Goal: Task Accomplishment & Management: Use online tool/utility

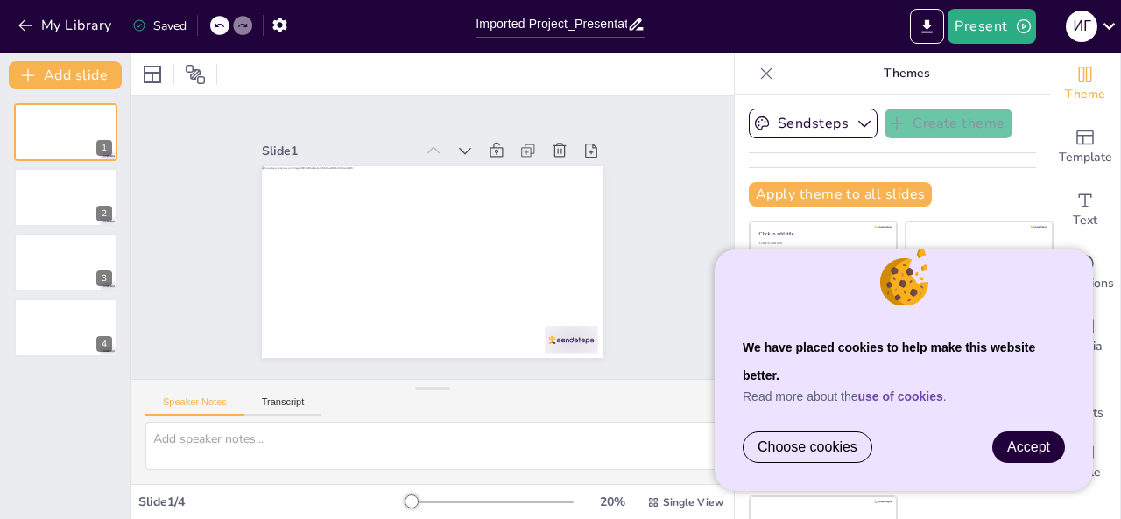
click at [1011, 444] on span "Accept" at bounding box center [1028, 447] width 43 height 15
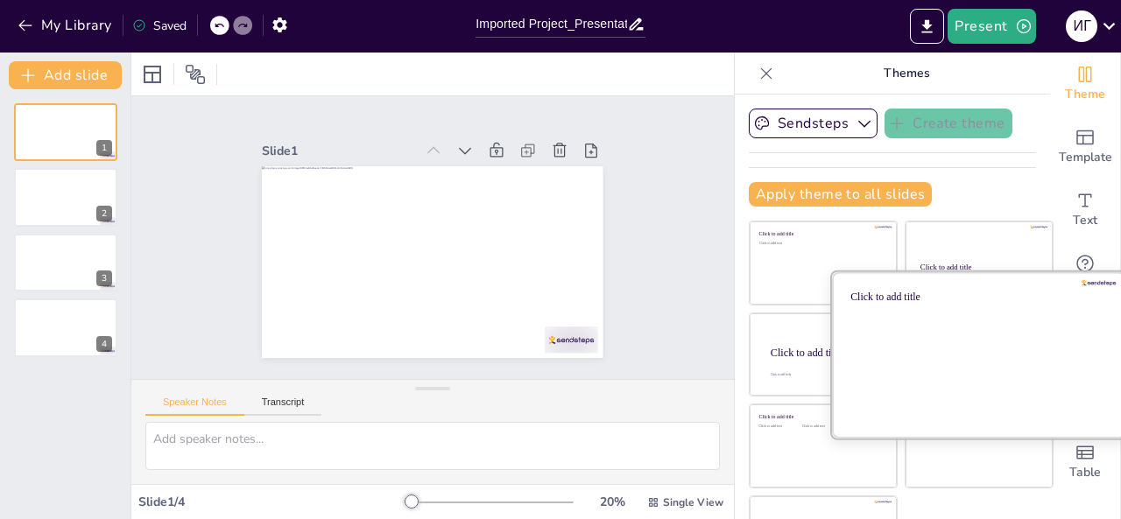
scroll to position [56, 0]
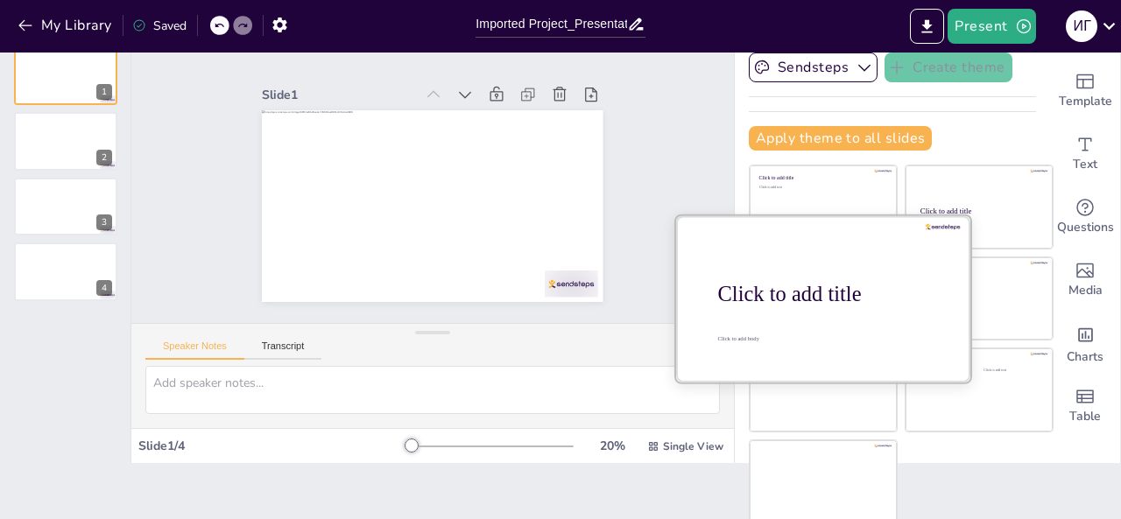
click at [836, 309] on div at bounding box center [823, 298] width 294 height 166
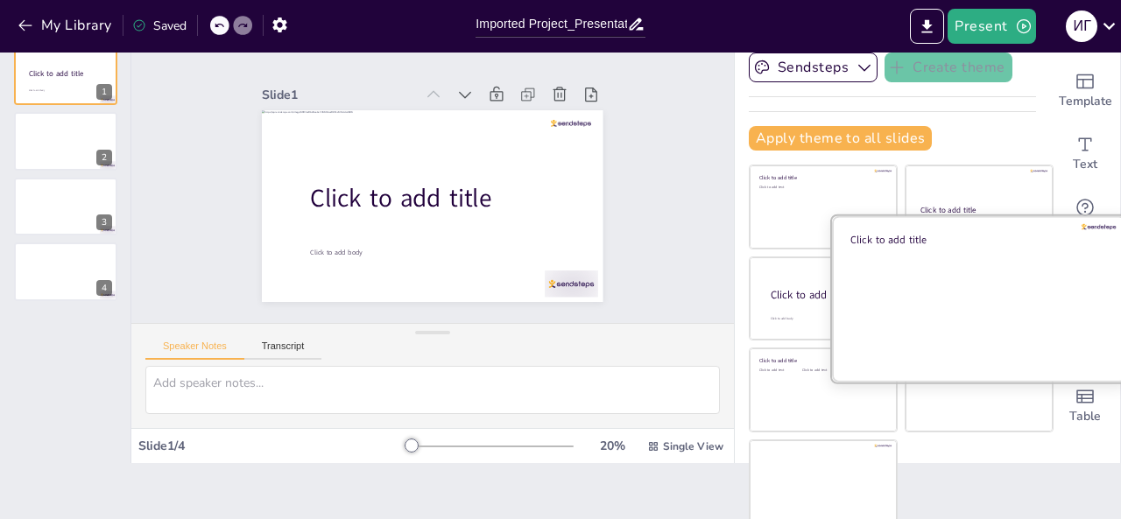
click at [927, 241] on div "Click to add title" at bounding box center [975, 240] width 250 height 14
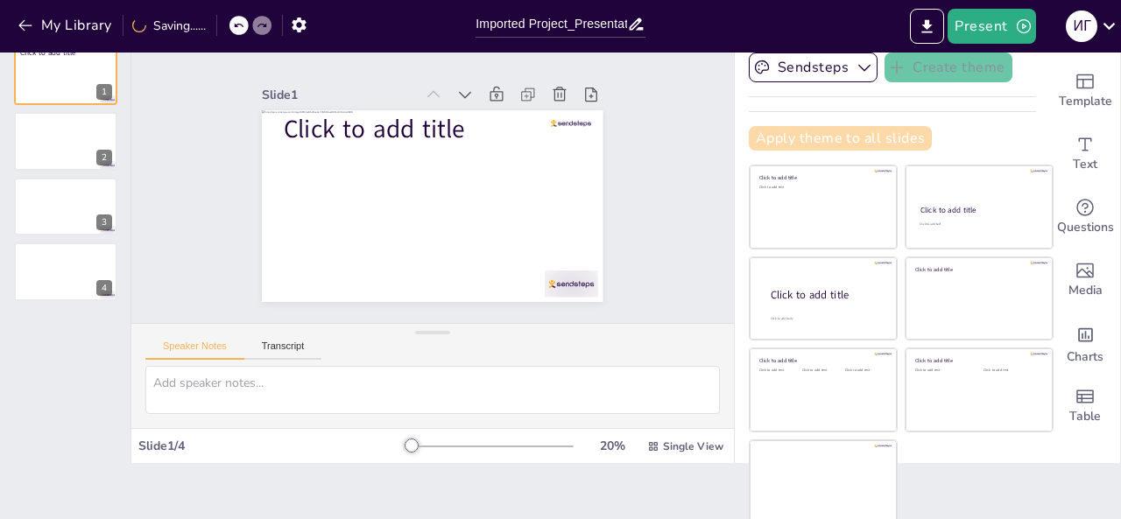
click at [778, 141] on button "Apply theme to all slides" at bounding box center [840, 138] width 183 height 25
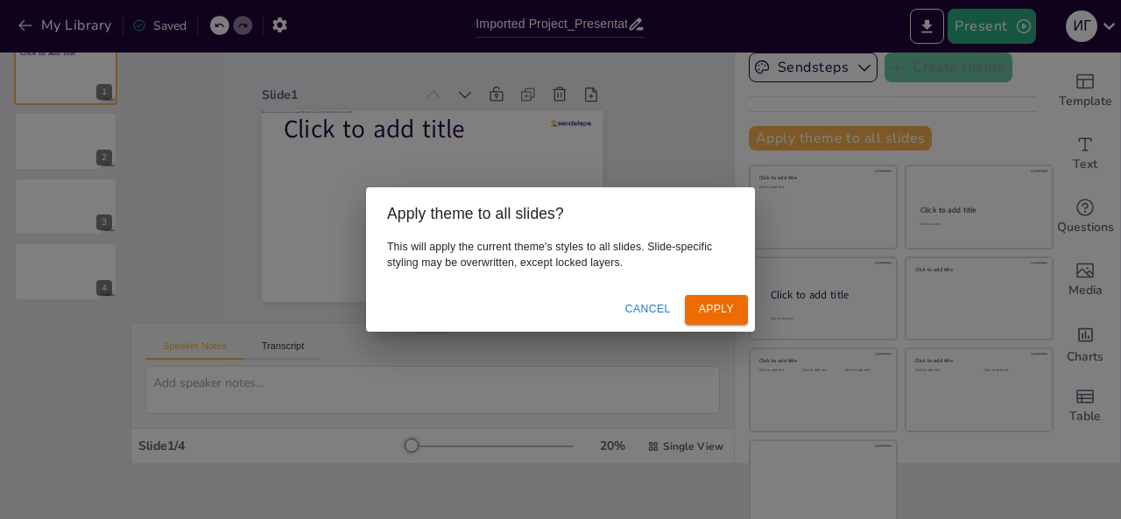
click at [736, 313] on button "Apply" at bounding box center [716, 309] width 63 height 29
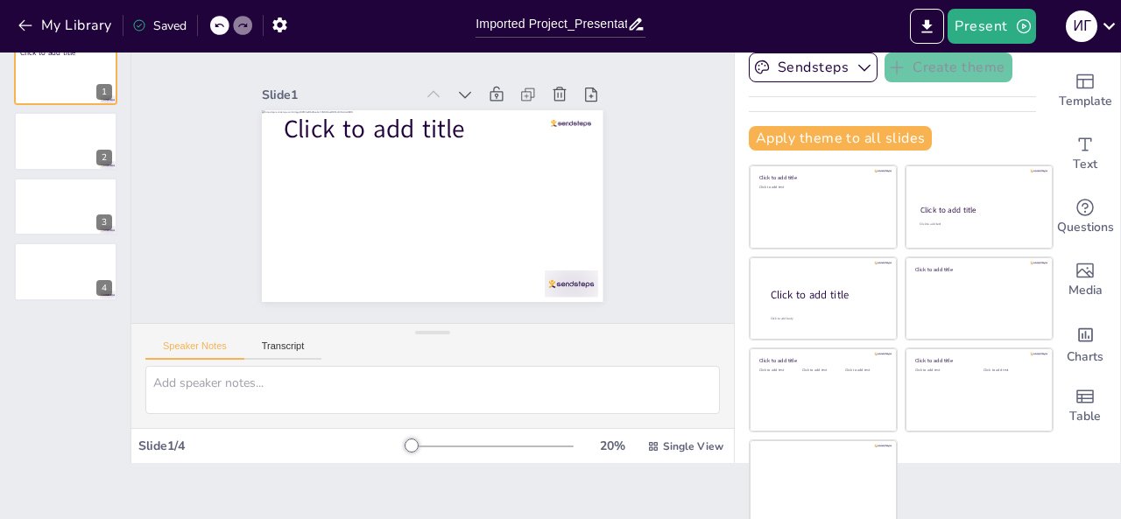
click at [113, 107] on div "Click to add title 1 2 3 4" at bounding box center [65, 174] width 130 height 254
click at [121, 147] on div "Click to add title 1 2 3 4" at bounding box center [65, 174] width 130 height 254
click at [102, 190] on icon at bounding box center [102, 193] width 7 height 10
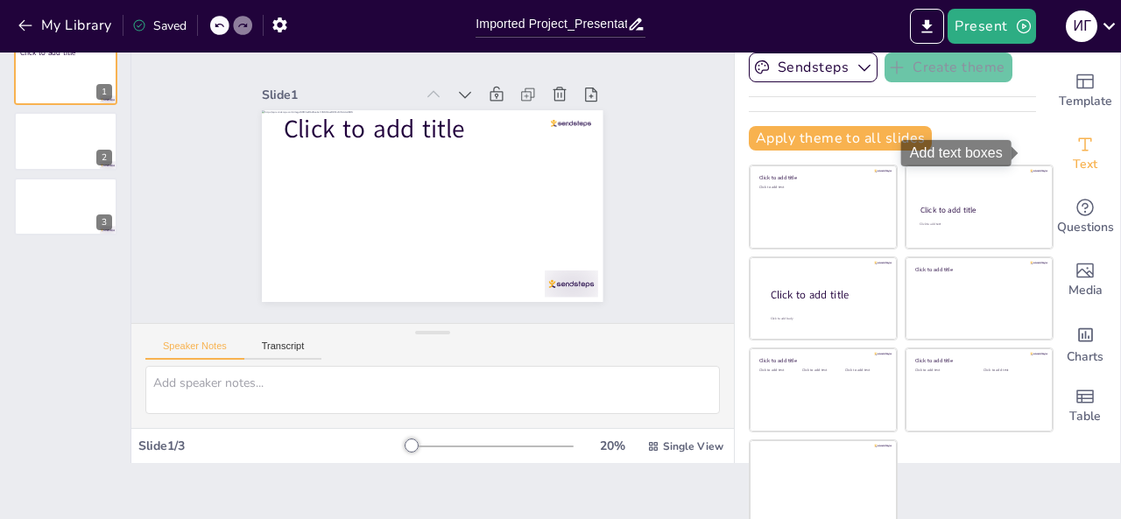
click at [1073, 157] on span "Text" at bounding box center [1085, 164] width 25 height 19
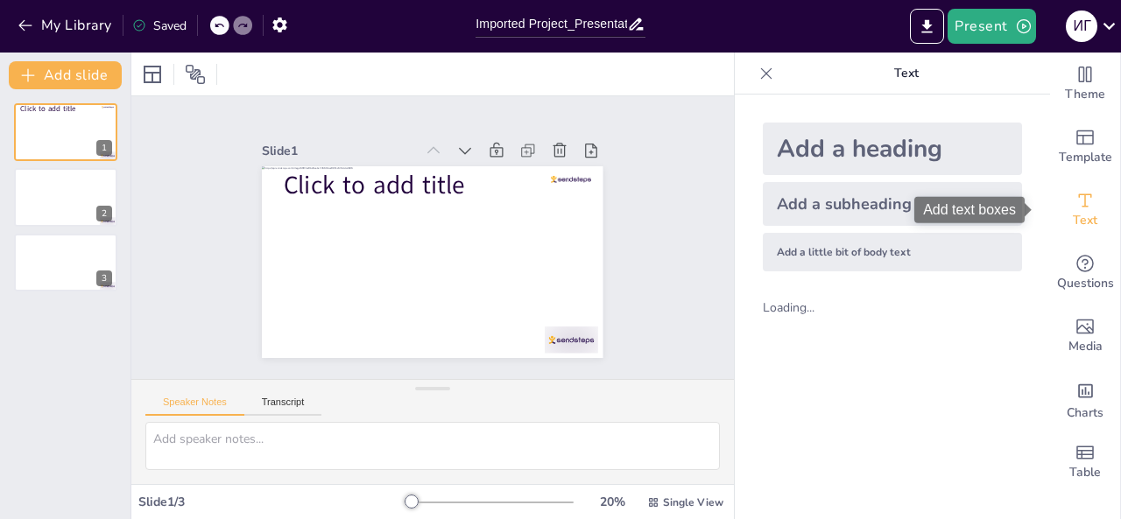
scroll to position [0, 0]
click at [806, 201] on div "Add a subheading" at bounding box center [892, 204] width 259 height 44
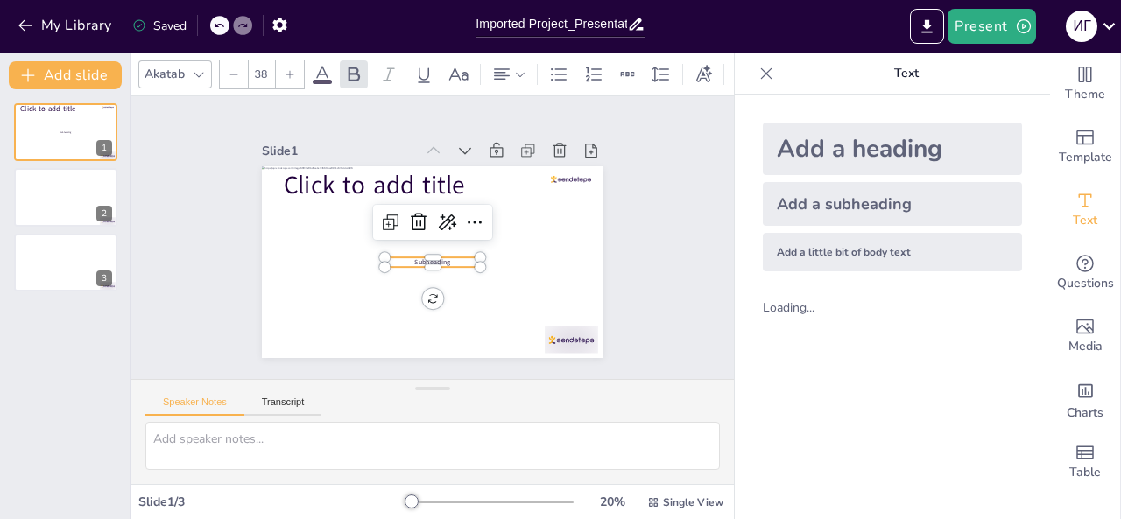
click at [820, 146] on div "Add a heading" at bounding box center [892, 149] width 259 height 53
type input "68"
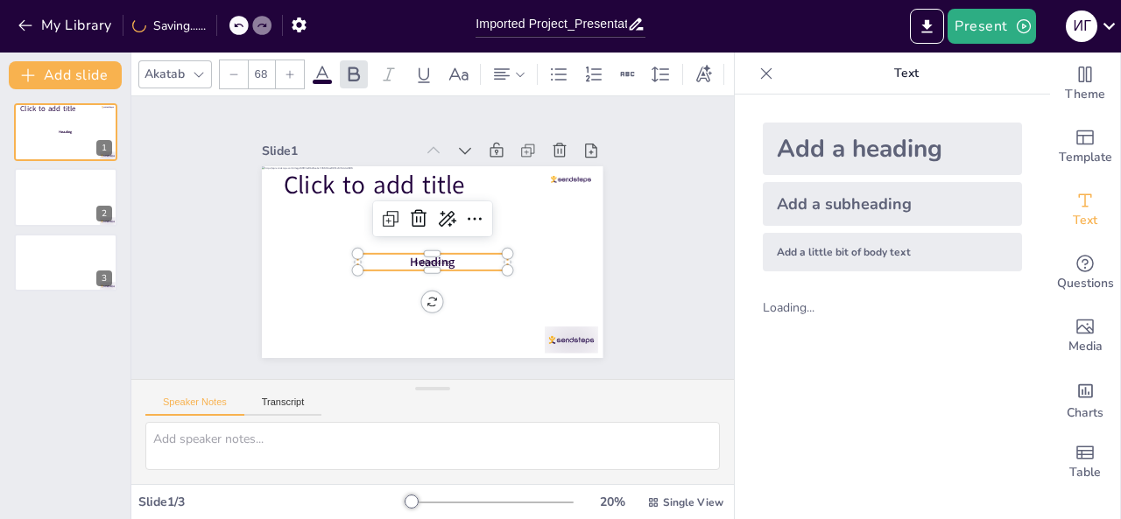
click at [790, 229] on div "Add a heading Add a subheading Add a little bit of body text" at bounding box center [892, 197] width 287 height 177
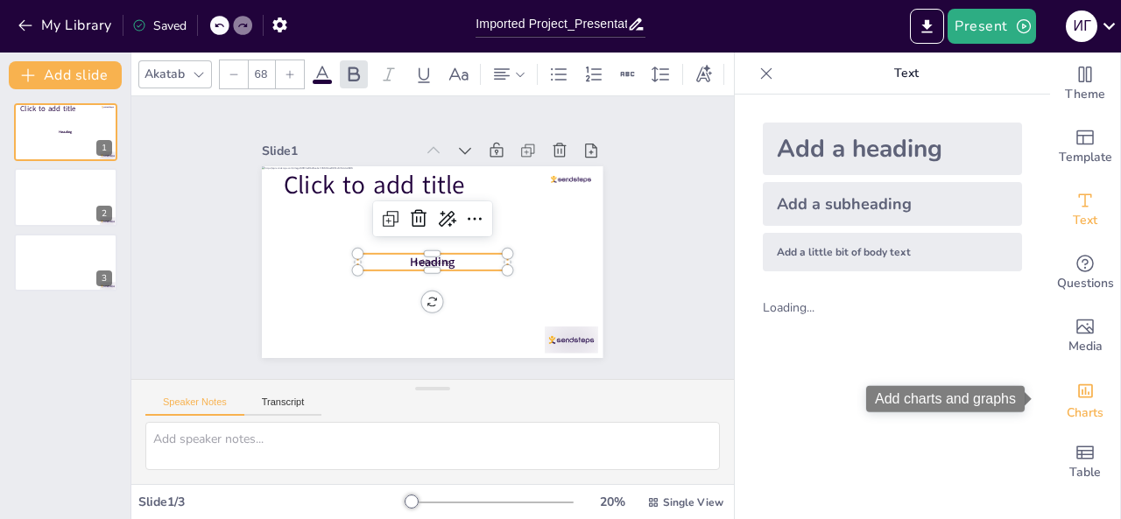
click at [1076, 402] on div "Add charts and graphs" at bounding box center [1085, 390] width 18 height 28
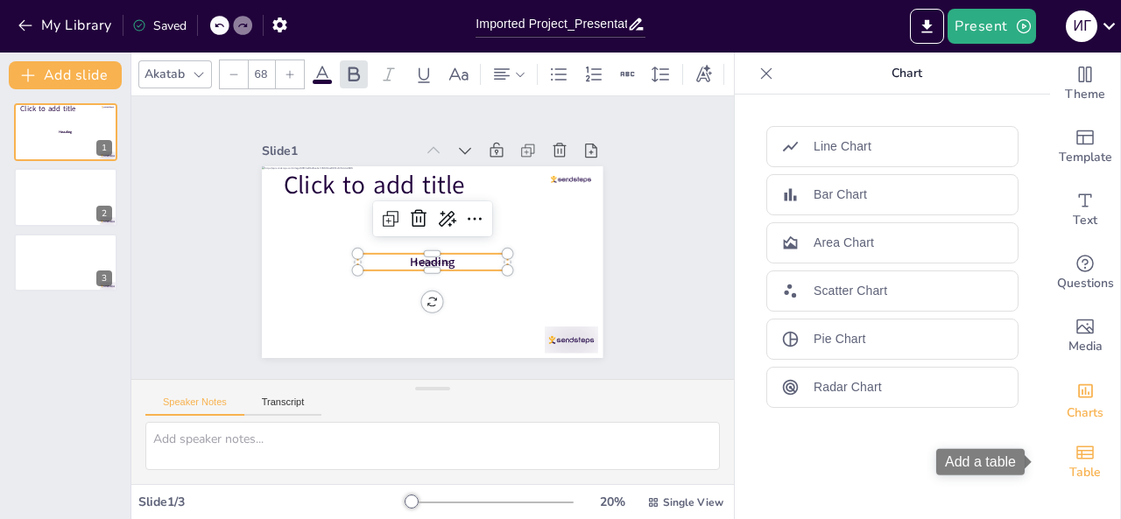
click at [1076, 446] on icon "Add a table" at bounding box center [1085, 452] width 18 height 13
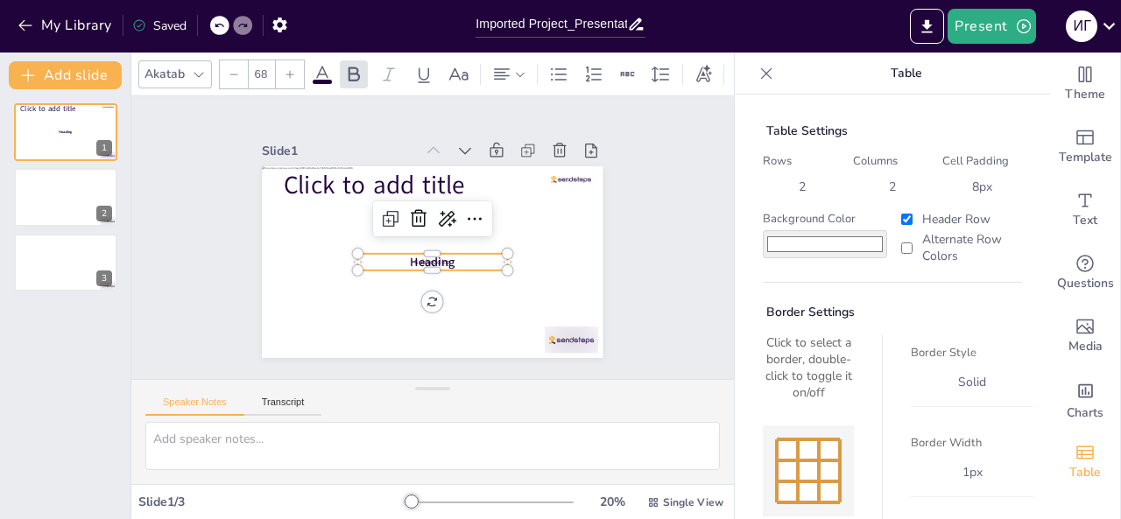
click at [930, 245] on label "Alternate Row Colors" at bounding box center [960, 247] width 124 height 33
click at [913, 245] on input "Alternate Row Colors" at bounding box center [906, 248] width 11 height 11
checkbox input "true"
click at [853, 197] on div "2" at bounding box center [893, 187] width 80 height 28
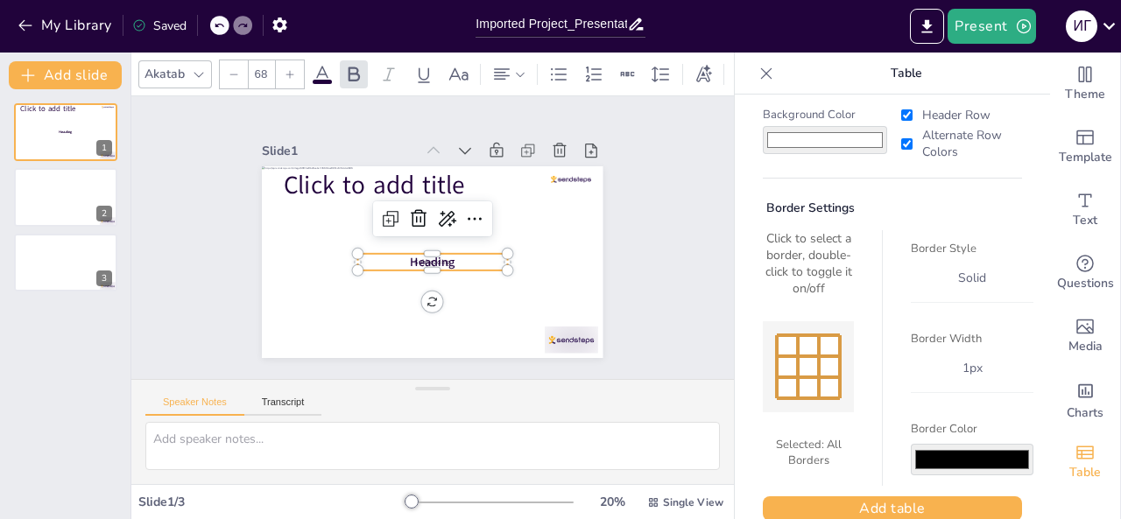
scroll to position [131, 0]
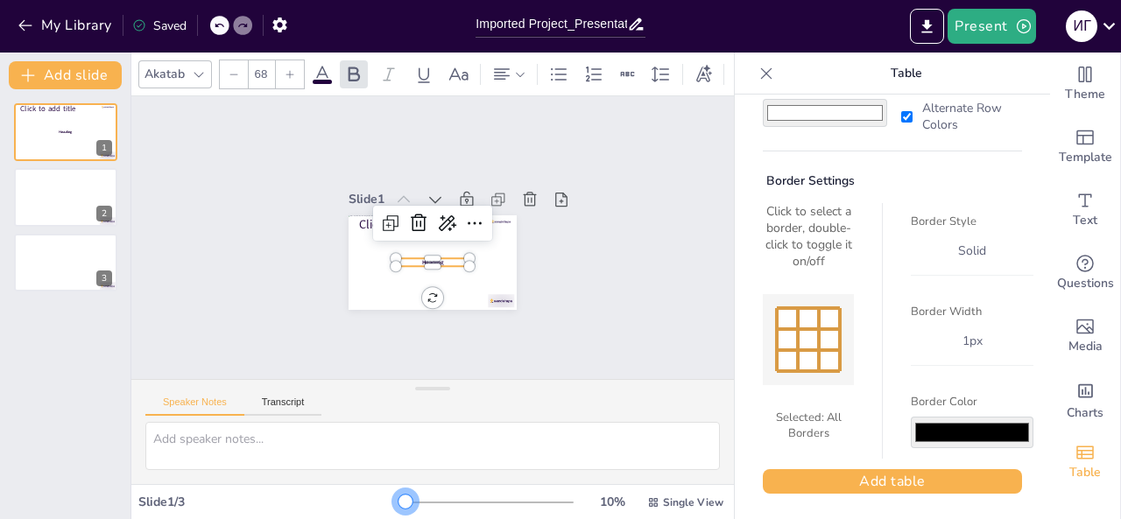
drag, startPoint x: 427, startPoint y: 495, endPoint x: 387, endPoint y: 474, distance: 45.4
click at [387, 474] on div "Akatab 68 Slide 1 Click to add title Subheading Heading Slide 2 Slide 3 Speaker…" at bounding box center [432, 286] width 603 height 467
click at [36, 22] on button "My Library" at bounding box center [66, 25] width 106 height 28
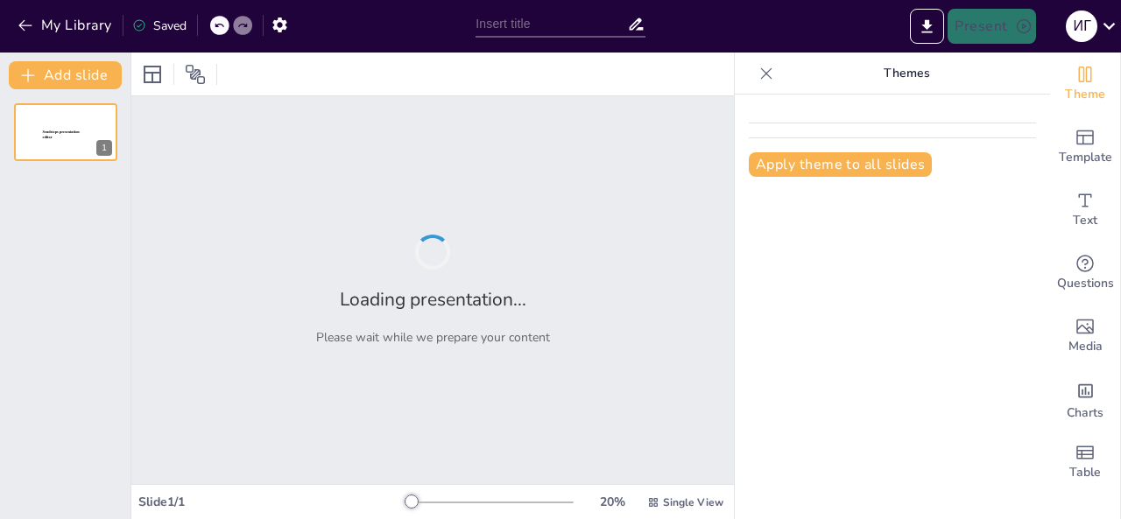
type input "Development of API for dealers from DWH"
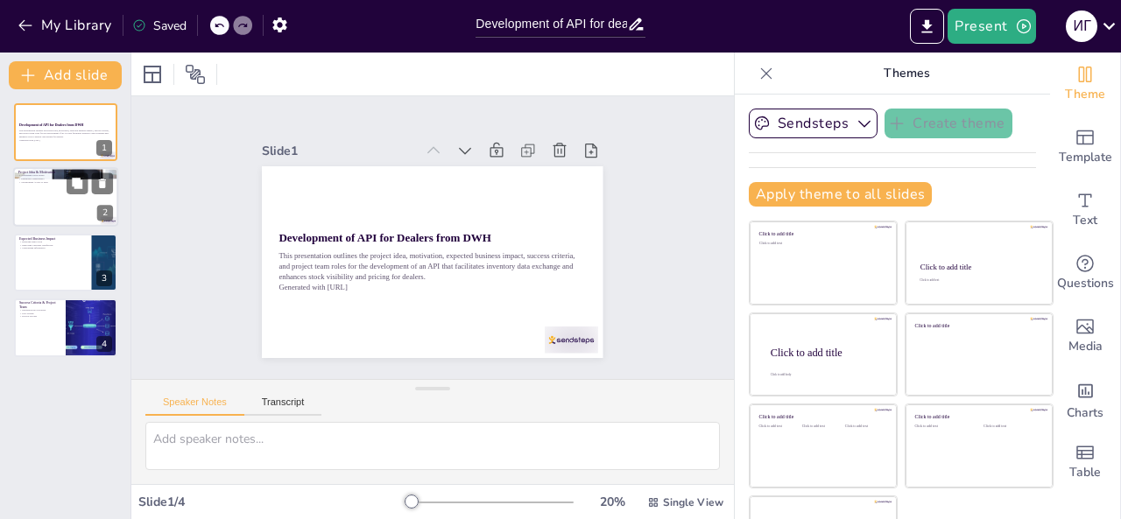
click at [30, 198] on div at bounding box center [65, 198] width 105 height 60
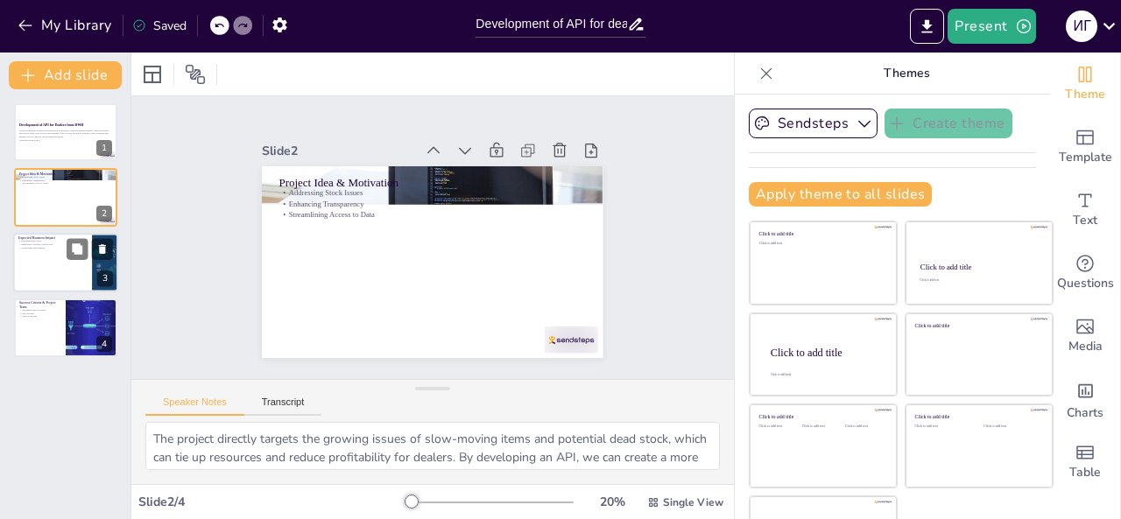
click at [68, 265] on div at bounding box center [65, 263] width 105 height 60
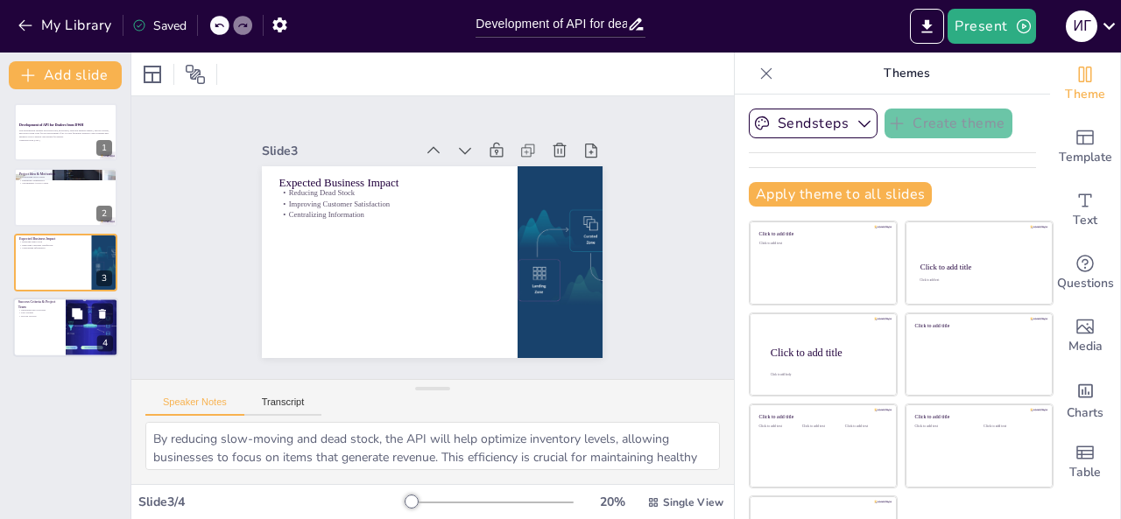
click at [87, 341] on div at bounding box center [91, 328] width 105 height 60
type textarea "Smooth integration into existing processes is crucial for the API's success. If…"
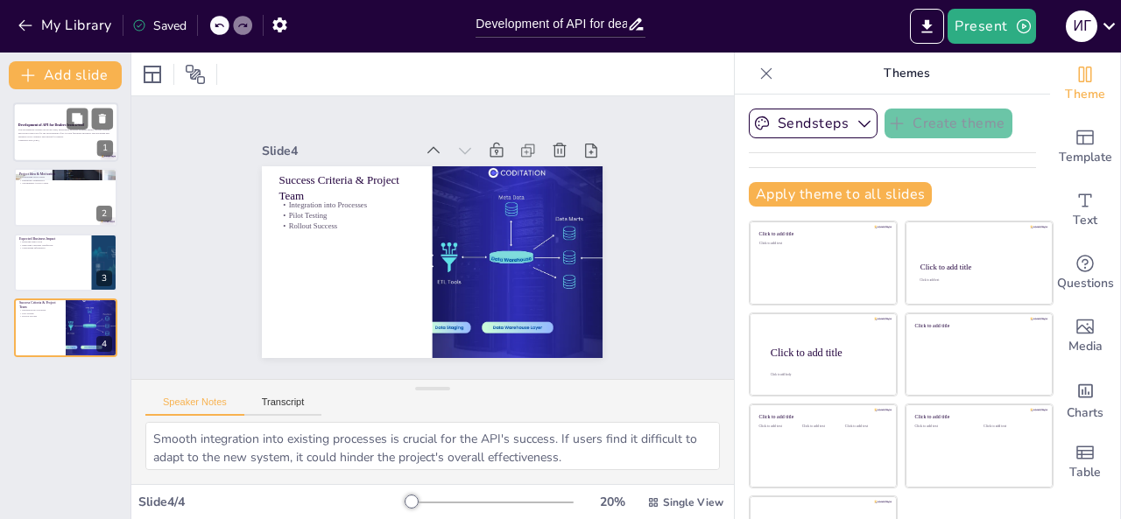
click at [60, 123] on strong "Development of API for Dealers from DWH" at bounding box center [51, 125] width 66 height 4
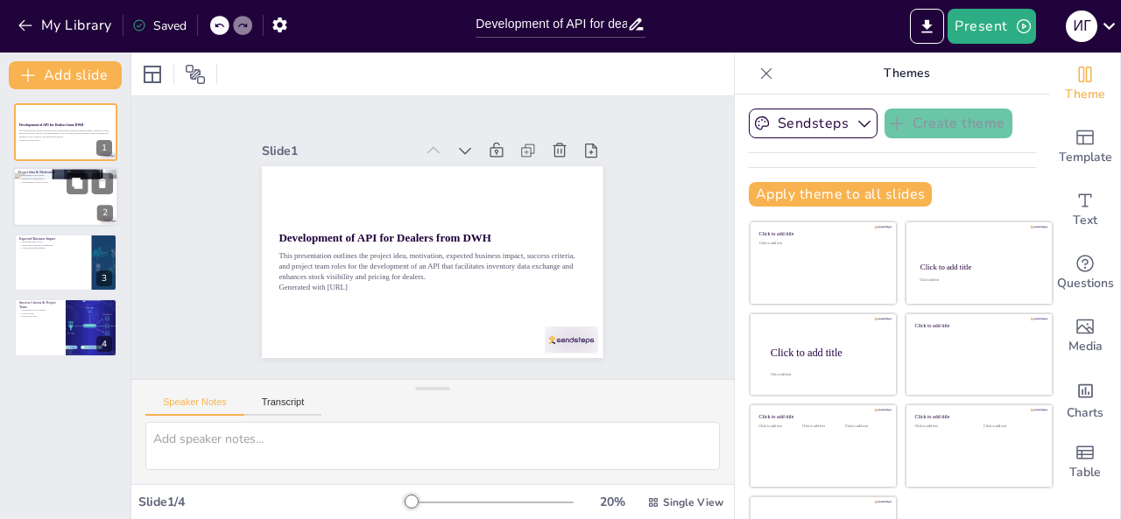
click at [32, 194] on div at bounding box center [65, 198] width 105 height 60
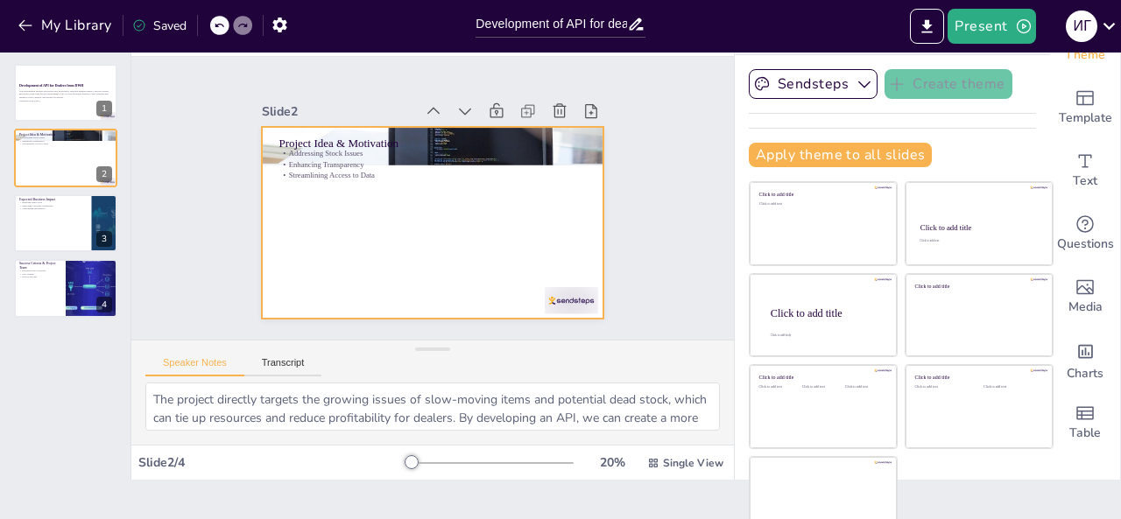
scroll to position [56, 0]
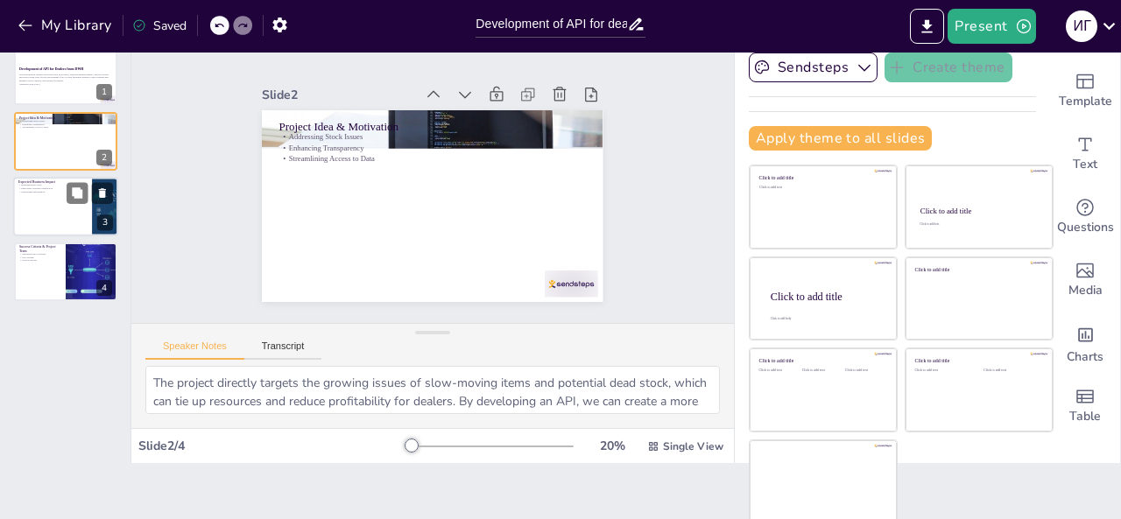
click at [51, 230] on div at bounding box center [65, 207] width 105 height 60
type textarea "By reducing slow-moving and dead stock, the API will help optimize inventory le…"
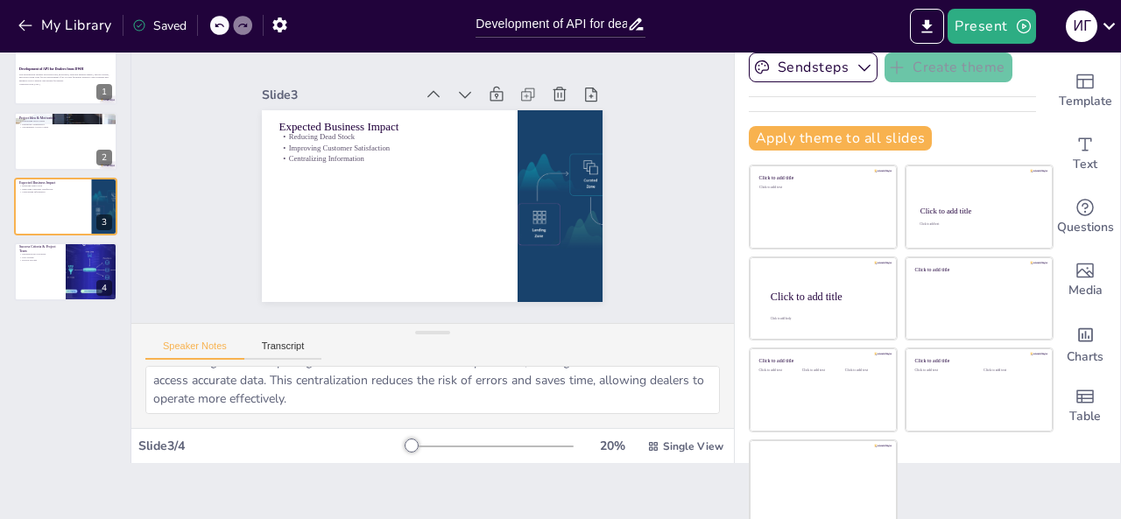
scroll to position [0, 0]
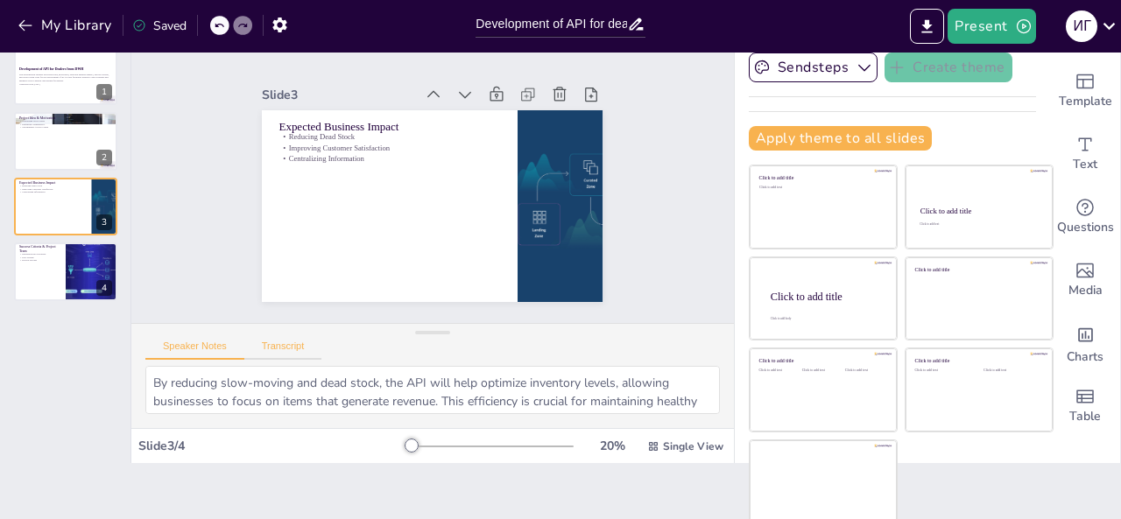
click at [272, 355] on button "Transcript" at bounding box center [283, 350] width 78 height 19
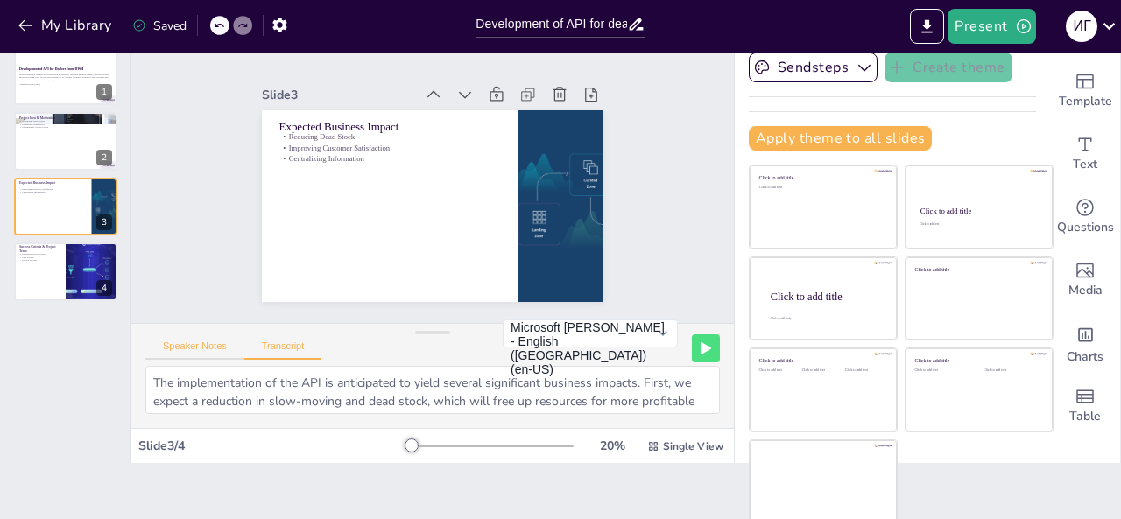
click at [162, 346] on button "Speaker Notes" at bounding box center [194, 350] width 99 height 19
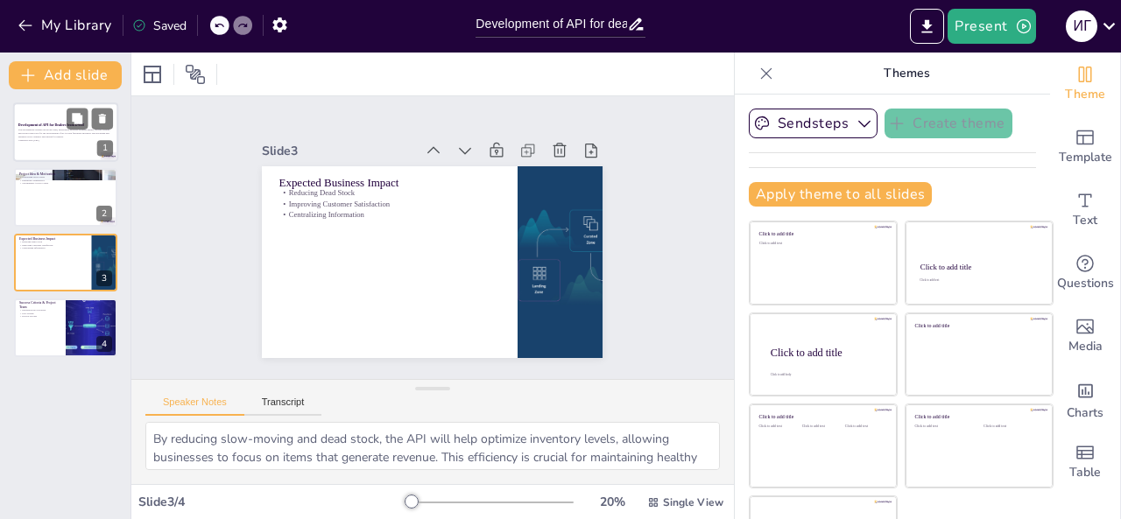
click at [74, 138] on p "This presentation outlines the project idea, motivation, expected business impa…" at bounding box center [65, 134] width 95 height 10
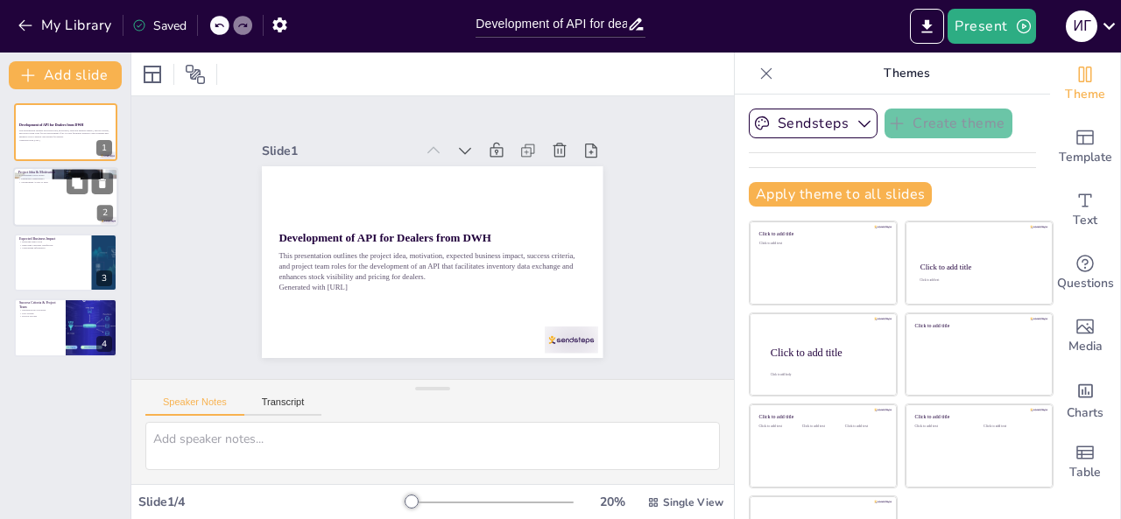
click at [67, 199] on div at bounding box center [65, 198] width 105 height 60
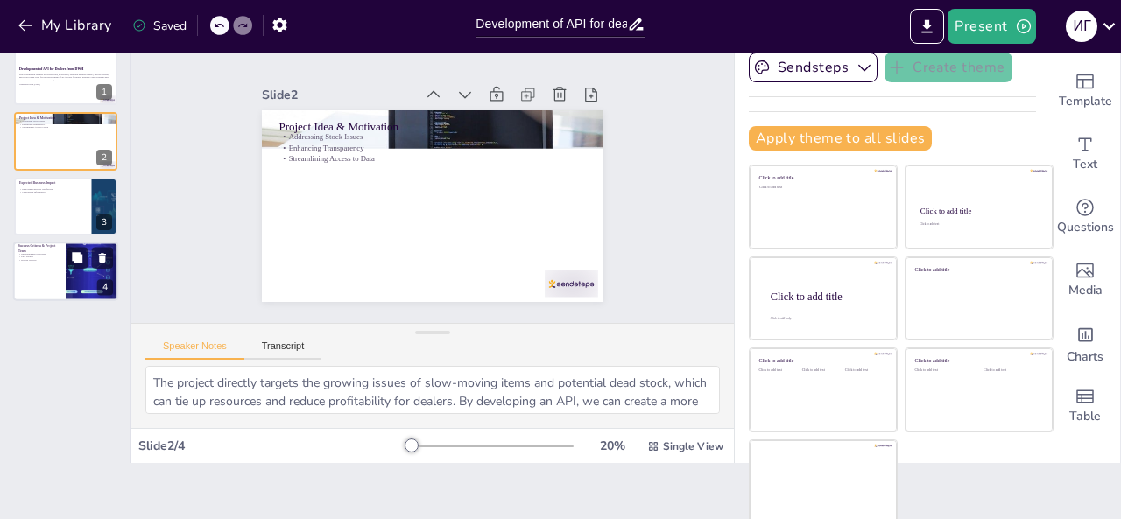
click at [69, 272] on div at bounding box center [91, 272] width 105 height 60
type textarea "Smooth integration into existing processes is crucial for the API's success. If…"
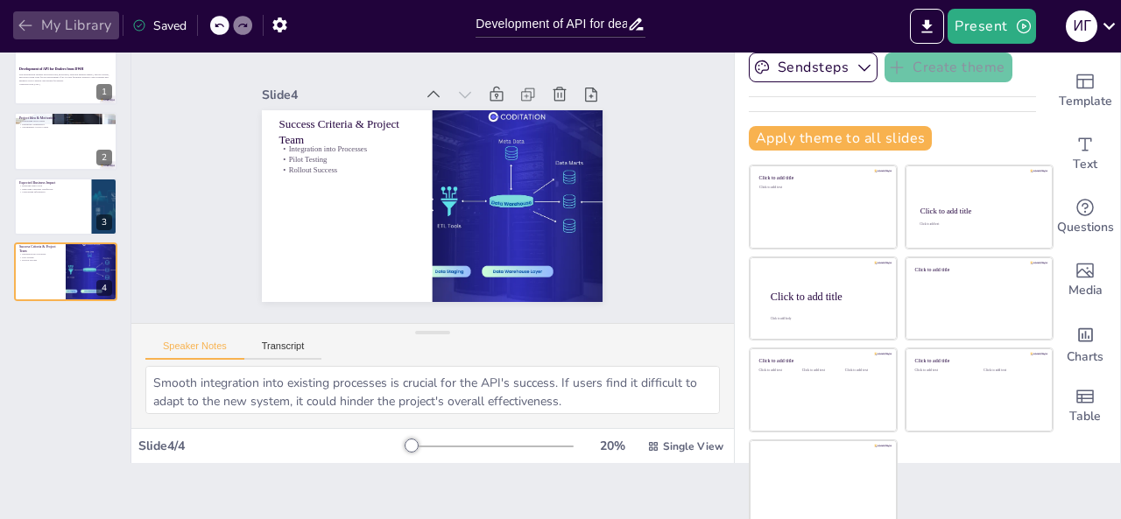
click at [94, 23] on button "My Library" at bounding box center [66, 25] width 106 height 28
